Goal: Information Seeking & Learning: Learn about a topic

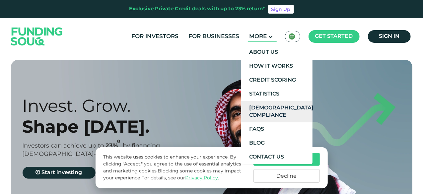
click at [279, 113] on link "[DEMOGRAPHIC_DATA] Compliance" at bounding box center [276, 111] width 71 height 21
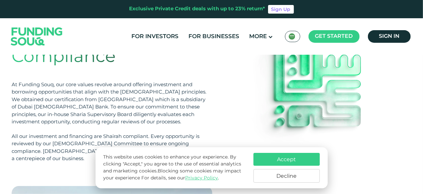
scroll to position [53, 0]
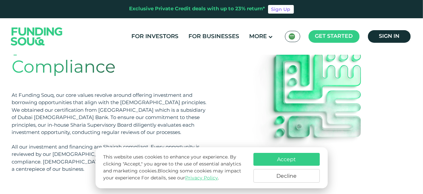
click at [292, 158] on button "Accept" at bounding box center [287, 159] width 66 height 13
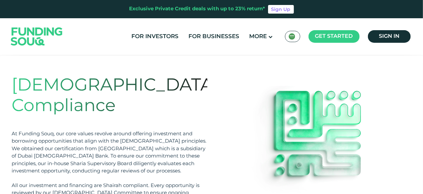
scroll to position [13, 0]
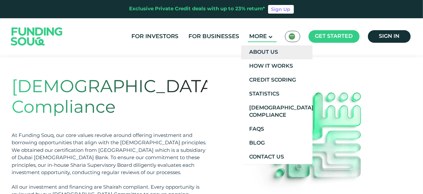
click at [264, 53] on link "About Us" at bounding box center [276, 52] width 71 height 14
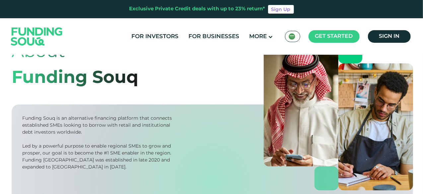
scroll to position [42, 0]
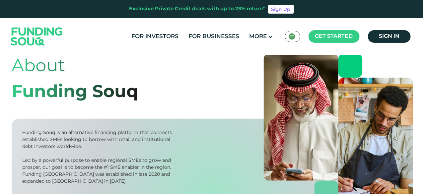
drag, startPoint x: 0, startPoint y: 0, endPoint x: 424, endPoint y: 54, distance: 427.4
click at [423, 54] on html "Exclusive Private Credit deals with up to 23% return* Sign Up For Investors For…" at bounding box center [211, 55] width 423 height 194
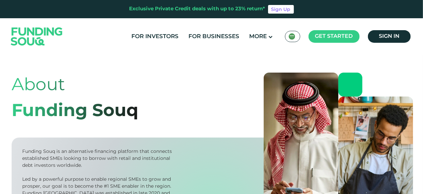
scroll to position [20, 0]
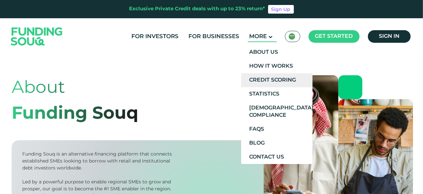
click at [274, 79] on link "Credit Scoring" at bounding box center [276, 80] width 71 height 14
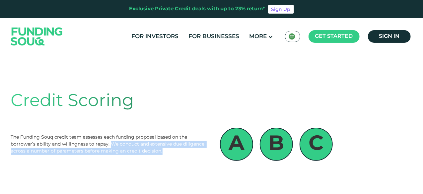
drag, startPoint x: 111, startPoint y: 128, endPoint x: 166, endPoint y: 138, distance: 55.9
click at [166, 138] on div "The Funding Souq credit team assesses each funding proposal based on the borrow…" at bounding box center [109, 144] width 196 height 21
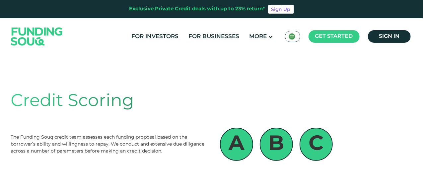
click at [107, 134] on div "The Funding Souq credit team assesses each funding proposal based on the borrow…" at bounding box center [109, 144] width 196 height 21
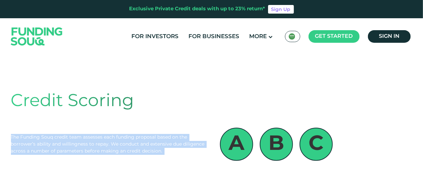
click at [107, 134] on div "The Funding Souq credit team assesses each funding proposal based on the borrow…" at bounding box center [109, 144] width 196 height 21
copy div "The Funding Souq credit team assesses each funding proposal based on the borrow…"
